Goal: Use online tool/utility: Utilize a website feature to perform a specific function

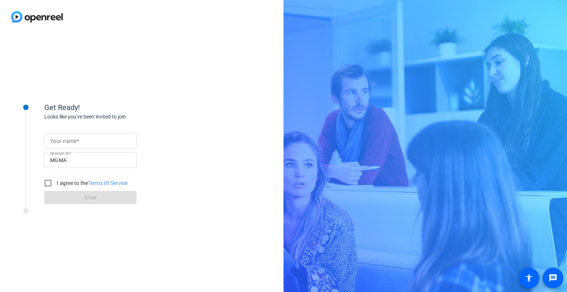
click at [110, 140] on input "Your name" at bounding box center [90, 140] width 80 height 9
type input "[PERSON_NAME]"
click at [169, 108] on div "Get Ready!" at bounding box center [118, 107] width 148 height 11
click at [49, 183] on input "I agree to the Terms Of Service" at bounding box center [48, 183] width 15 height 15
checkbox input "true"
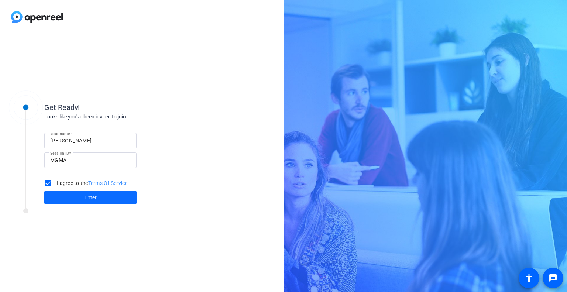
click at [82, 199] on span at bounding box center [90, 197] width 92 height 18
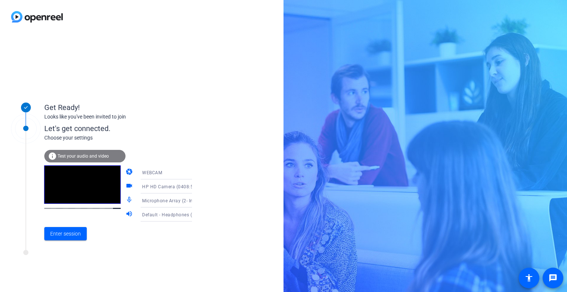
click at [197, 215] on icon at bounding box center [199, 215] width 4 height 2
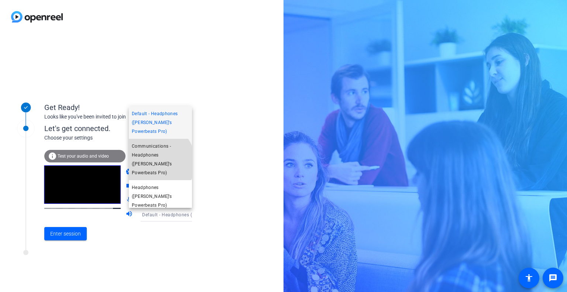
click at [153, 162] on span "Communications - Headphones ([PERSON_NAME]’s Powerbeats Pro)" at bounding box center [160, 159] width 57 height 35
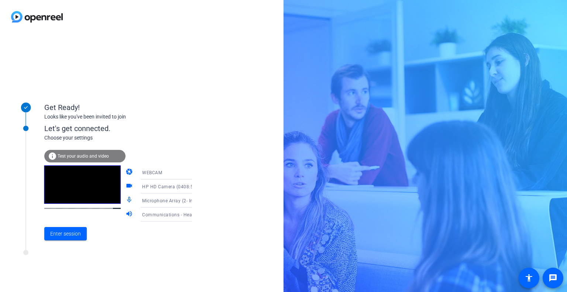
click at [195, 199] on icon at bounding box center [199, 200] width 9 height 9
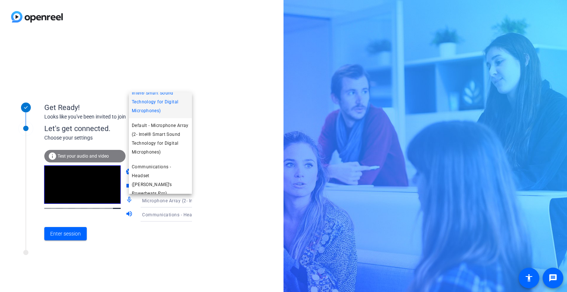
scroll to position [18, 0]
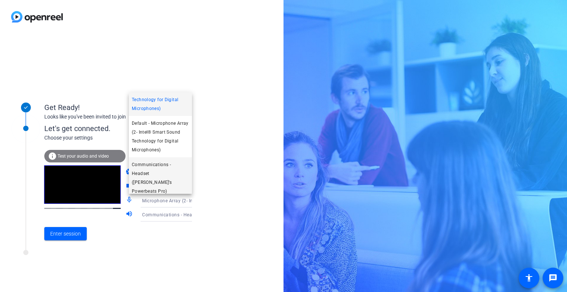
click at [170, 175] on span "Communications - Headset ([PERSON_NAME]’s Powerbeats Pro)" at bounding box center [160, 177] width 57 height 35
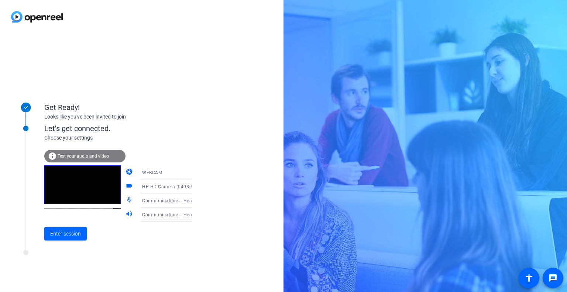
click at [74, 157] on span "Test your audio and video" at bounding box center [83, 155] width 51 height 5
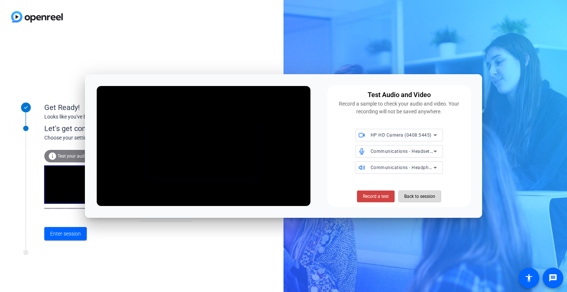
click at [420, 196] on span "Back to session" at bounding box center [419, 196] width 31 height 14
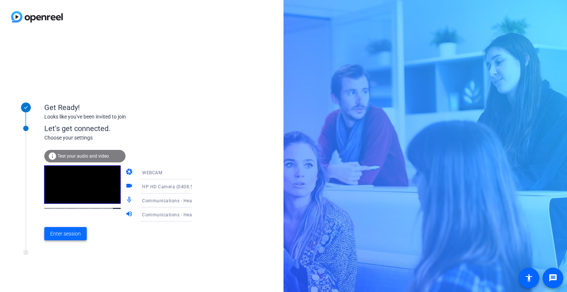
click at [68, 234] on span "Enter session" at bounding box center [65, 234] width 31 height 8
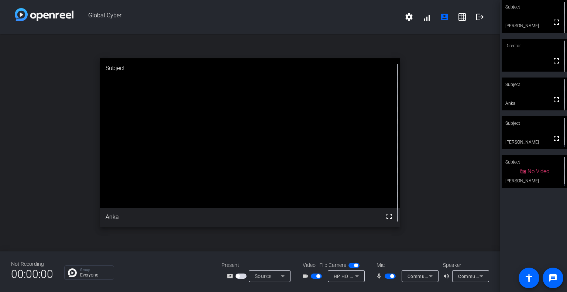
click at [387, 276] on span "button" at bounding box center [389, 275] width 11 height 5
click at [392, 276] on span "button" at bounding box center [389, 275] width 11 height 5
click at [385, 277] on span "button" at bounding box center [389, 275] width 11 height 5
click at [392, 274] on span "button" at bounding box center [389, 275] width 11 height 5
click at [388, 276] on span "button" at bounding box center [389, 275] width 11 height 5
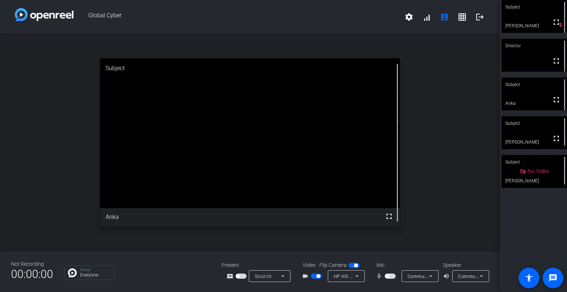
click at [314, 277] on span "button" at bounding box center [316, 275] width 11 height 5
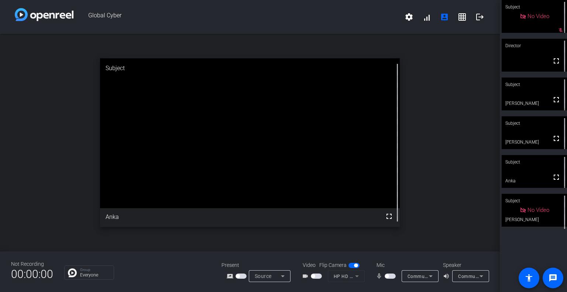
click at [318, 276] on span "button" at bounding box center [316, 275] width 11 height 5
click at [392, 276] on span "button" at bounding box center [389, 275] width 11 height 5
click at [387, 277] on span "button" at bounding box center [389, 275] width 11 height 5
click at [314, 276] on span "button" at bounding box center [316, 275] width 11 height 5
click at [318, 276] on span "button" at bounding box center [316, 275] width 11 height 5
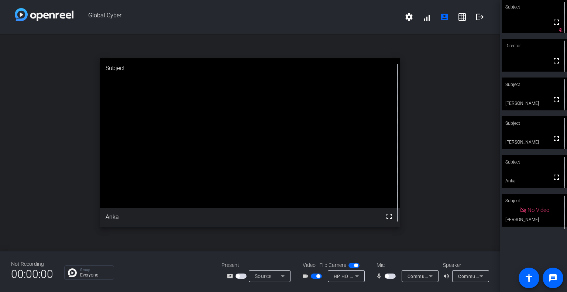
click at [392, 277] on span "button" at bounding box center [389, 275] width 11 height 5
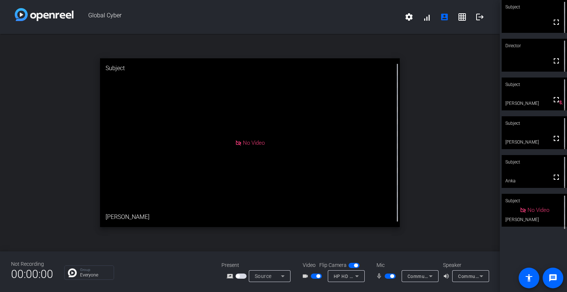
click at [386, 274] on span "button" at bounding box center [389, 275] width 11 height 5
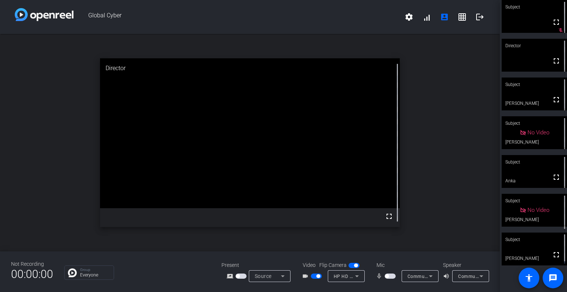
click at [389, 276] on span "button" at bounding box center [389, 275] width 11 height 5
click at [386, 277] on span "button" at bounding box center [389, 275] width 11 height 5
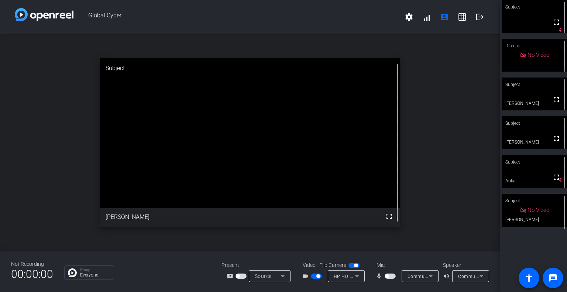
click at [391, 276] on span "button" at bounding box center [389, 275] width 11 height 5
click at [388, 276] on span "button" at bounding box center [389, 275] width 11 height 5
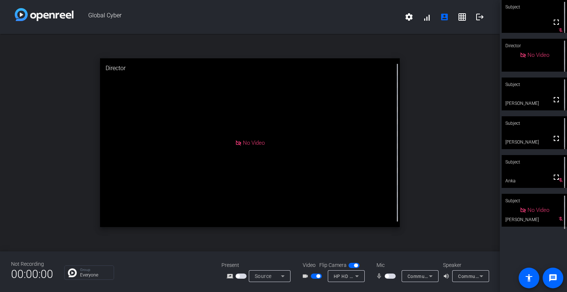
click at [392, 276] on span "button" at bounding box center [389, 275] width 11 height 5
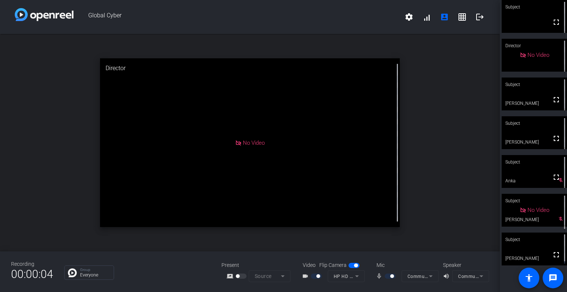
click at [394, 277] on div at bounding box center [390, 275] width 13 height 5
click at [387, 276] on div at bounding box center [390, 275] width 13 height 5
